Goal: Task Accomplishment & Management: Use online tool/utility

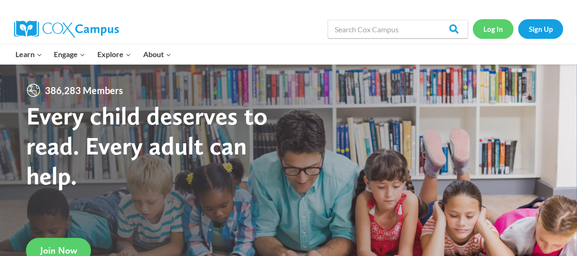
click at [496, 25] on link "Log In" at bounding box center [493, 28] width 41 height 19
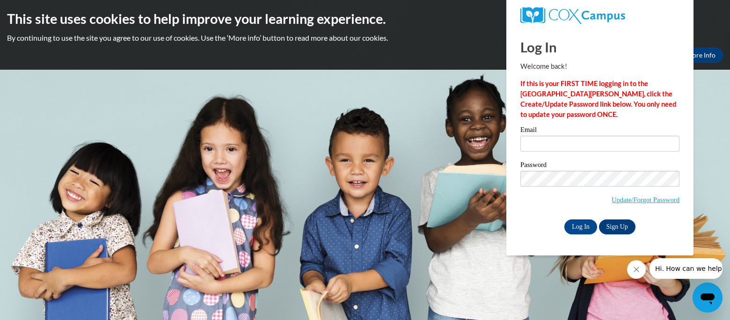
click at [557, 152] on div "Email" at bounding box center [600, 142] width 159 height 32
click at [557, 144] on input "Email" at bounding box center [600, 144] width 159 height 16
type input "jgogolewski@wbsd-schools.org"
click at [586, 223] on input "Log In" at bounding box center [581, 227] width 33 height 15
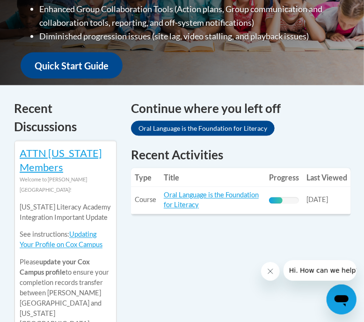
scroll to position [393, 0]
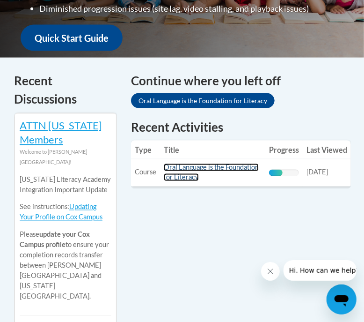
click at [200, 165] on link "Oral Language is the Foundation for Literacy" at bounding box center [211, 172] width 95 height 18
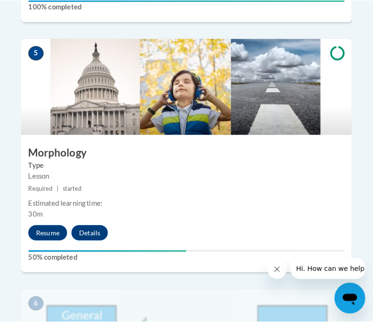
scroll to position [1405, 0]
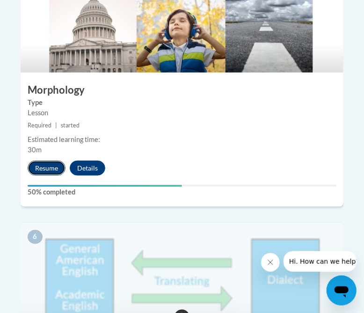
click at [58, 161] on button "Resume" at bounding box center [47, 168] width 38 height 15
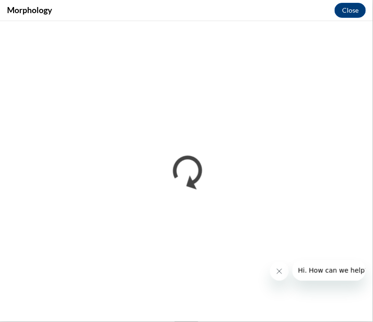
scroll to position [0, 0]
